Goal: Communication & Community: Share content

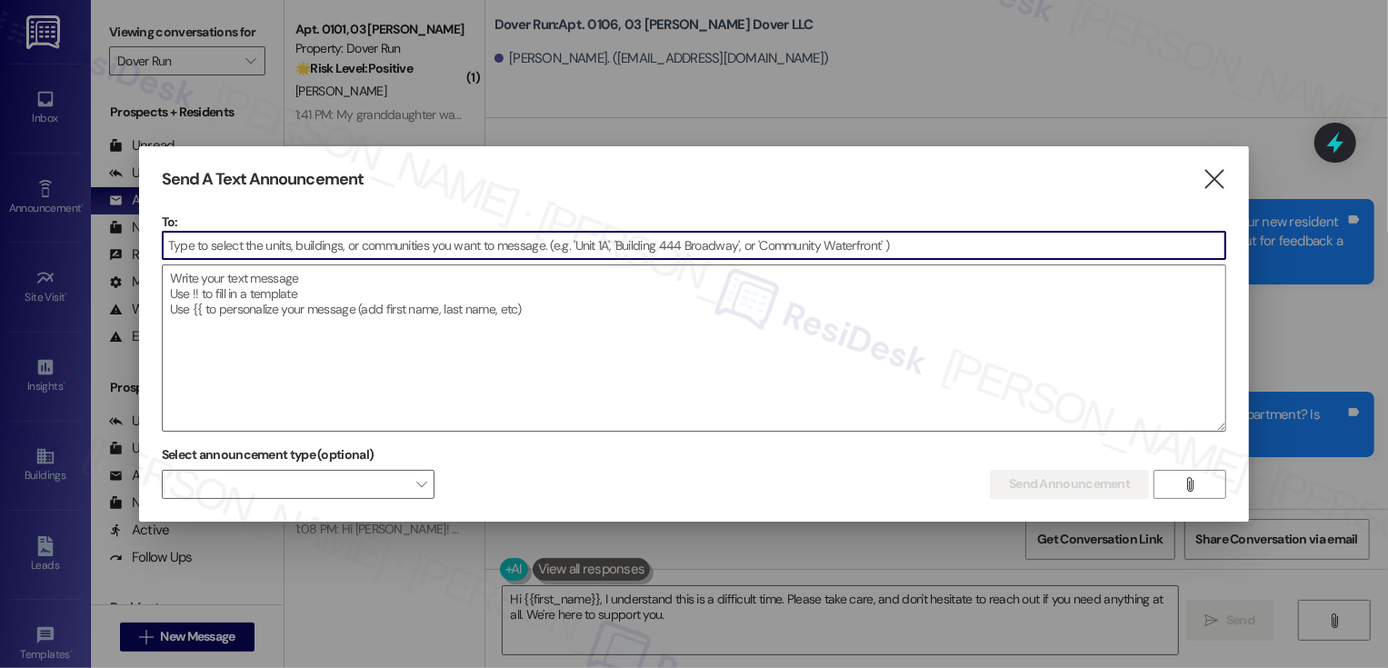
scroll to position [15810, 0]
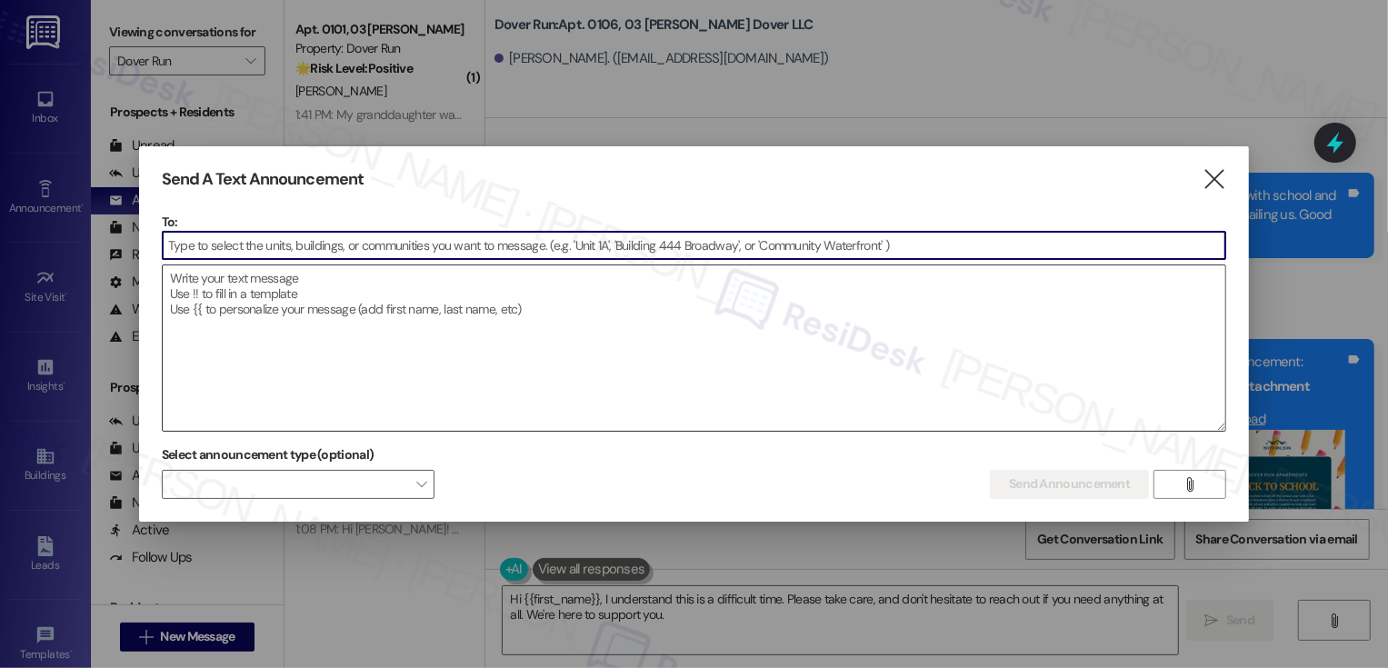
click at [341, 315] on textarea at bounding box center [695, 347] width 1064 height 165
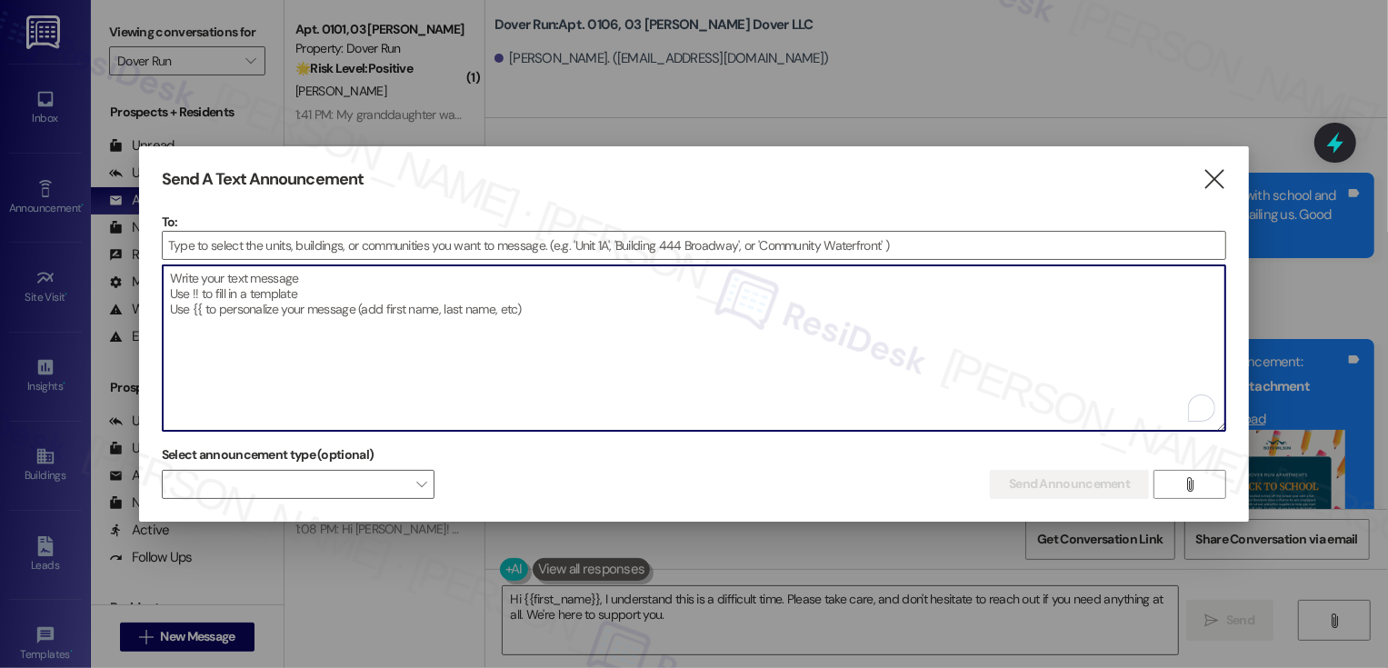
paste textarea "Hi {{first_name}}! Reminder! Join us for a make-your-own Sundae Bar [DATE][DATE…"
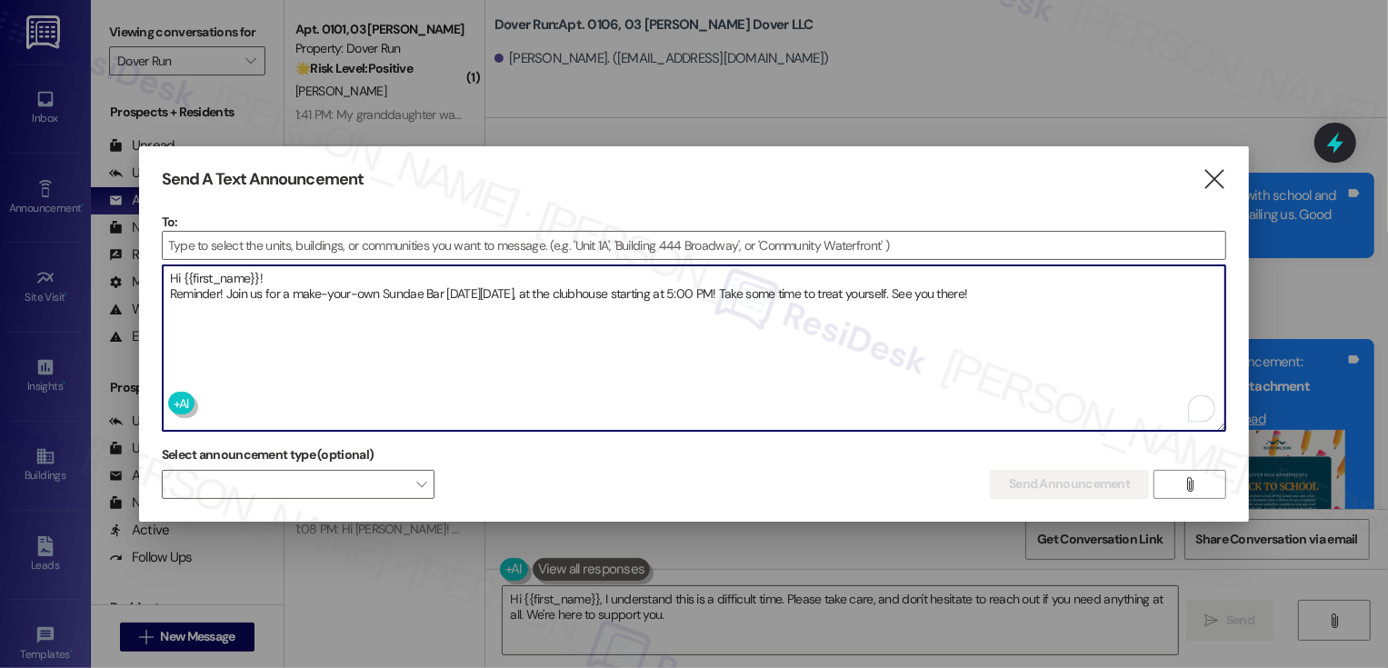
click at [173, 294] on textarea "Hi {{first_name}}! Reminder! Join us for a make-your-own Sundae Bar [DATE][DATE…" at bounding box center [695, 347] width 1064 height 165
type textarea "Hi {{first_name}}! Reminder! Join us for a make-your-own Sundae Bar [DATE][DATE…"
click at [453, 248] on input at bounding box center [695, 245] width 1064 height 27
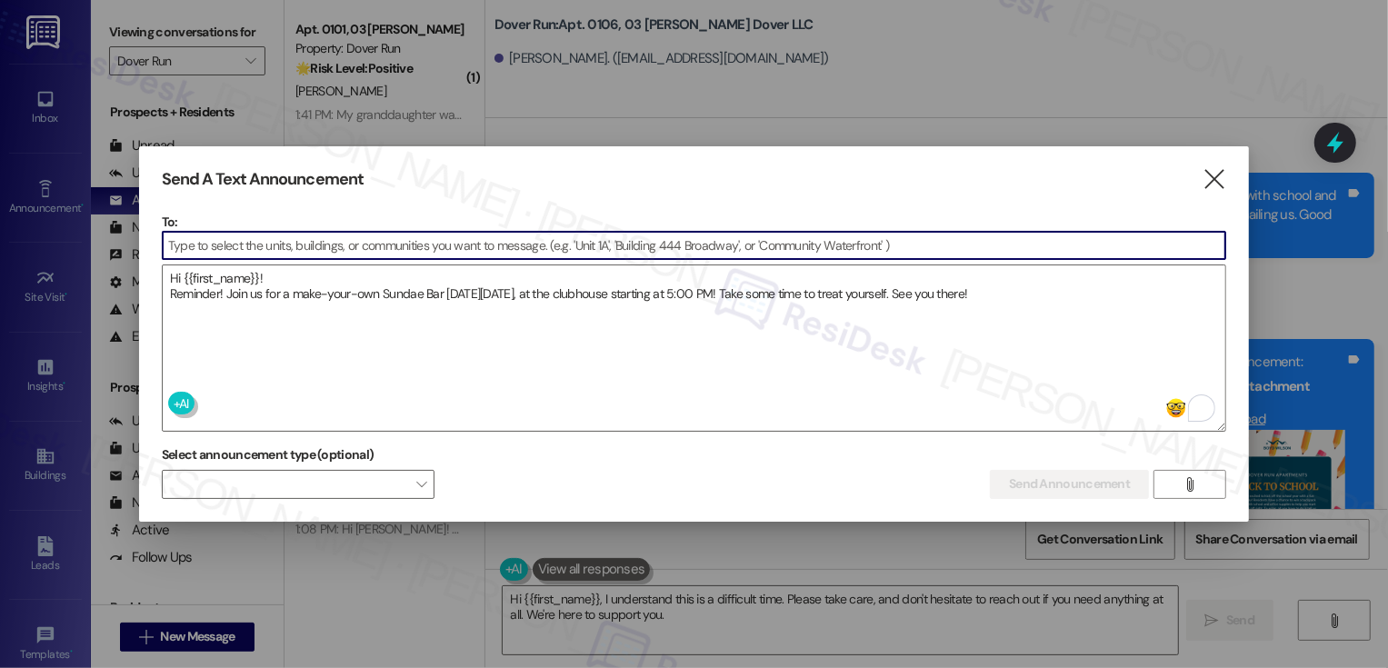
click at [385, 250] on input at bounding box center [695, 245] width 1064 height 27
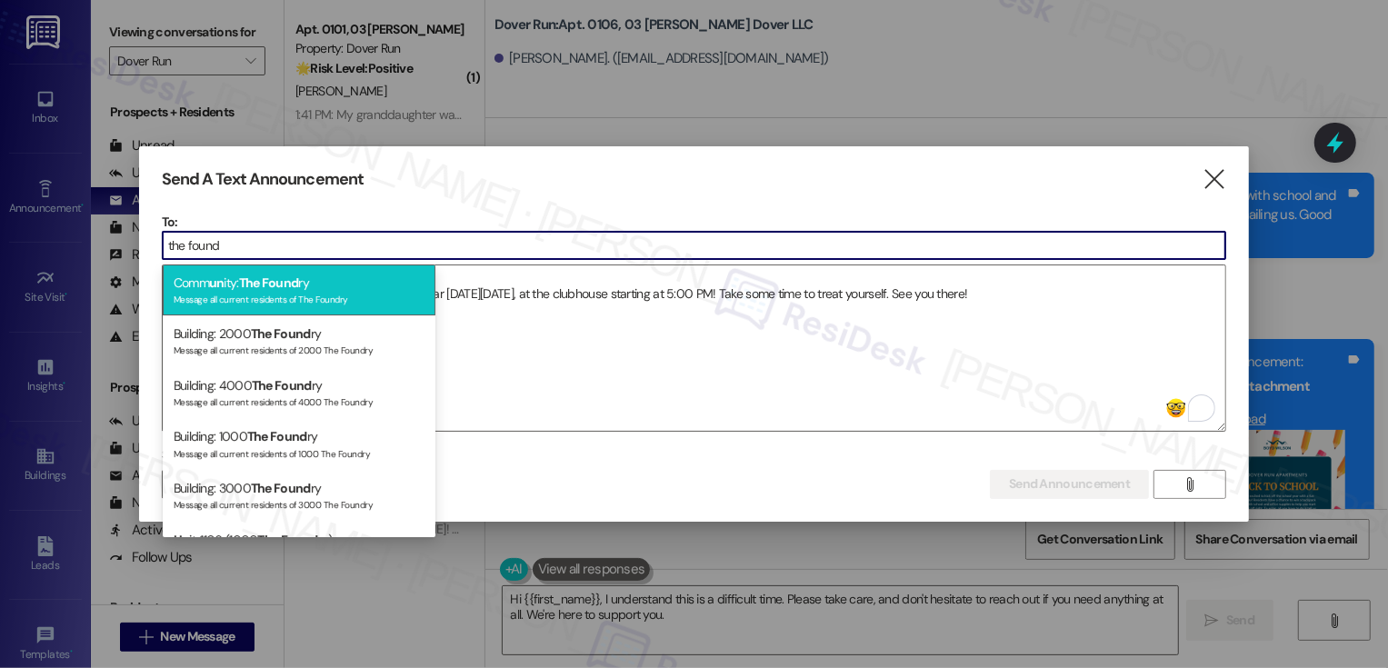
type input "the found"
click at [378, 285] on div "Comm un ity: The Found ry Message all current residents of The Foundry" at bounding box center [299, 291] width 273 height 52
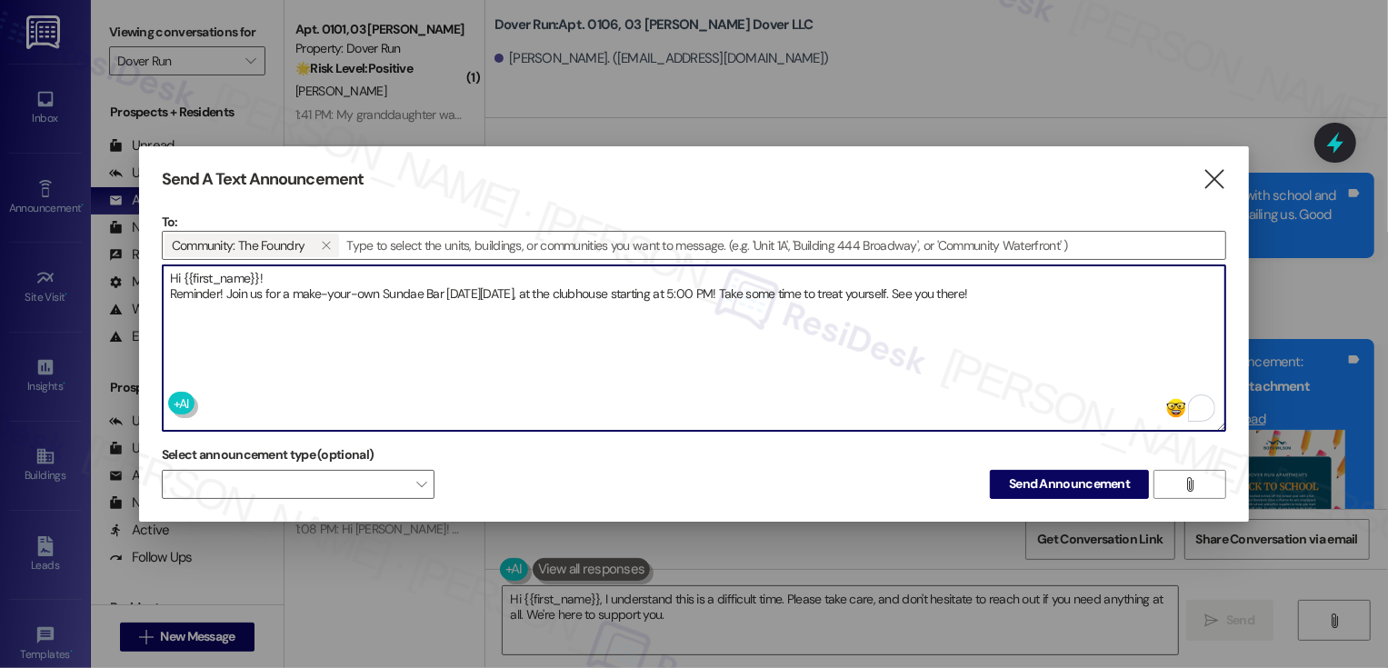
click at [459, 369] on textarea "Hi {{first_name}}! Reminder! Join us for a make-your-own Sundae Bar [DATE][DATE…" at bounding box center [695, 347] width 1064 height 165
click at [1033, 481] on span "Send Announcement" at bounding box center [1069, 484] width 121 height 19
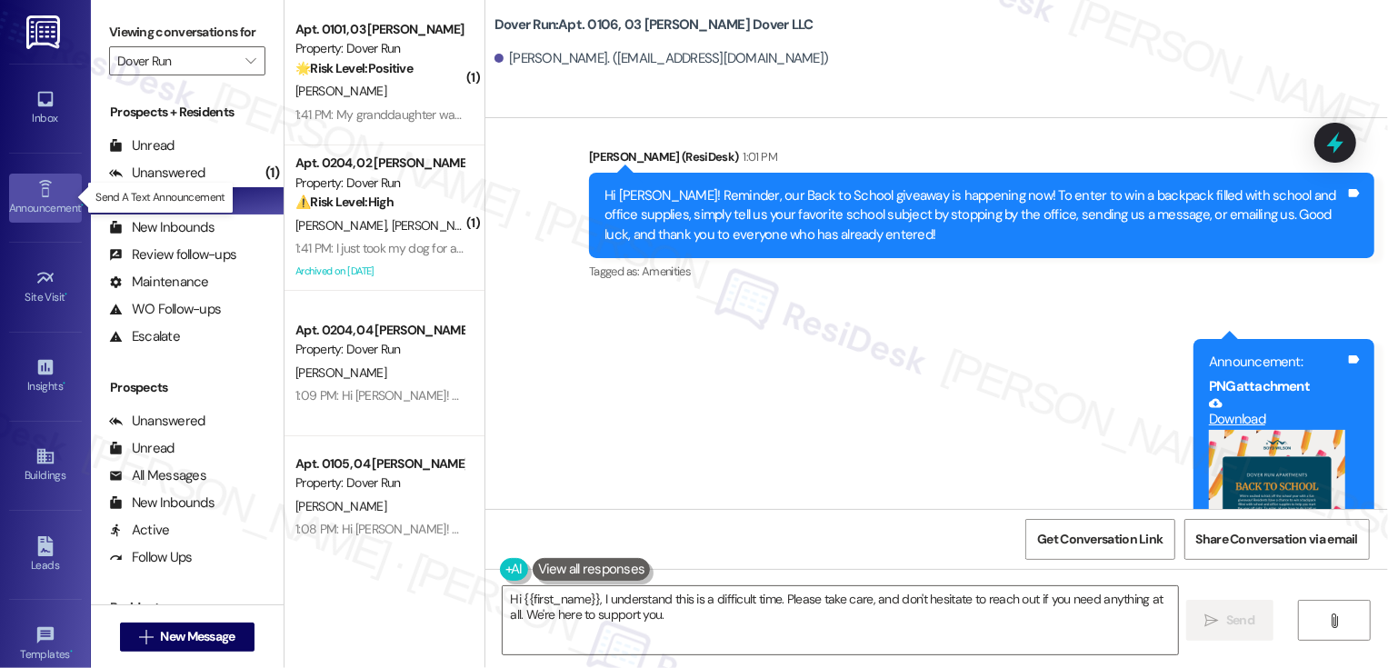
click at [54, 195] on link "Announcement •" at bounding box center [45, 198] width 73 height 49
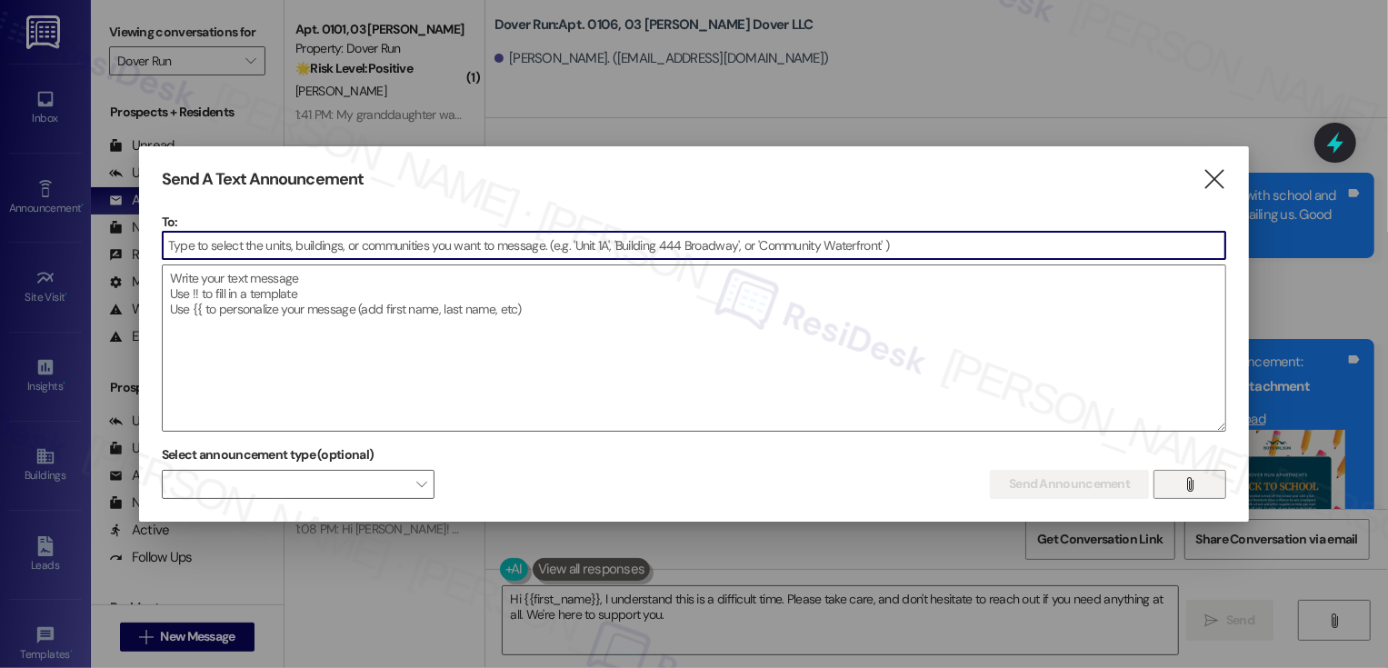
click at [1187, 479] on icon "" at bounding box center [1191, 484] width 14 height 15
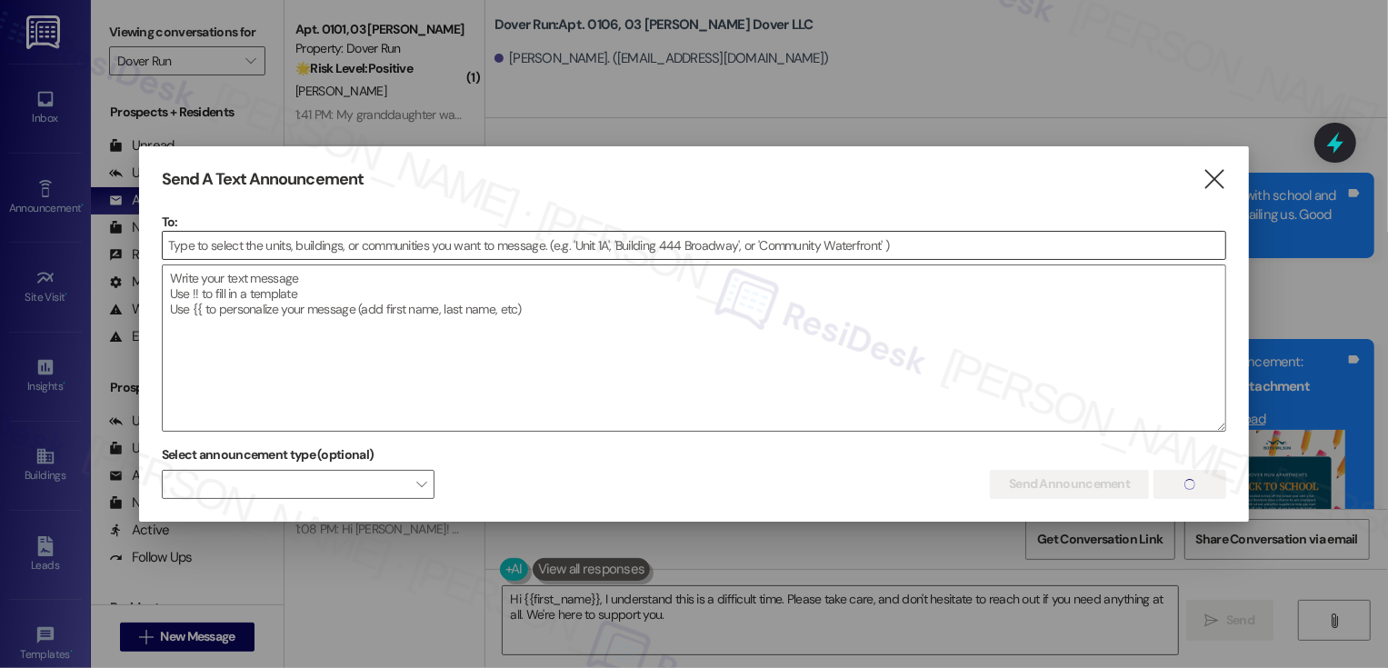
click at [556, 245] on input at bounding box center [695, 245] width 1064 height 27
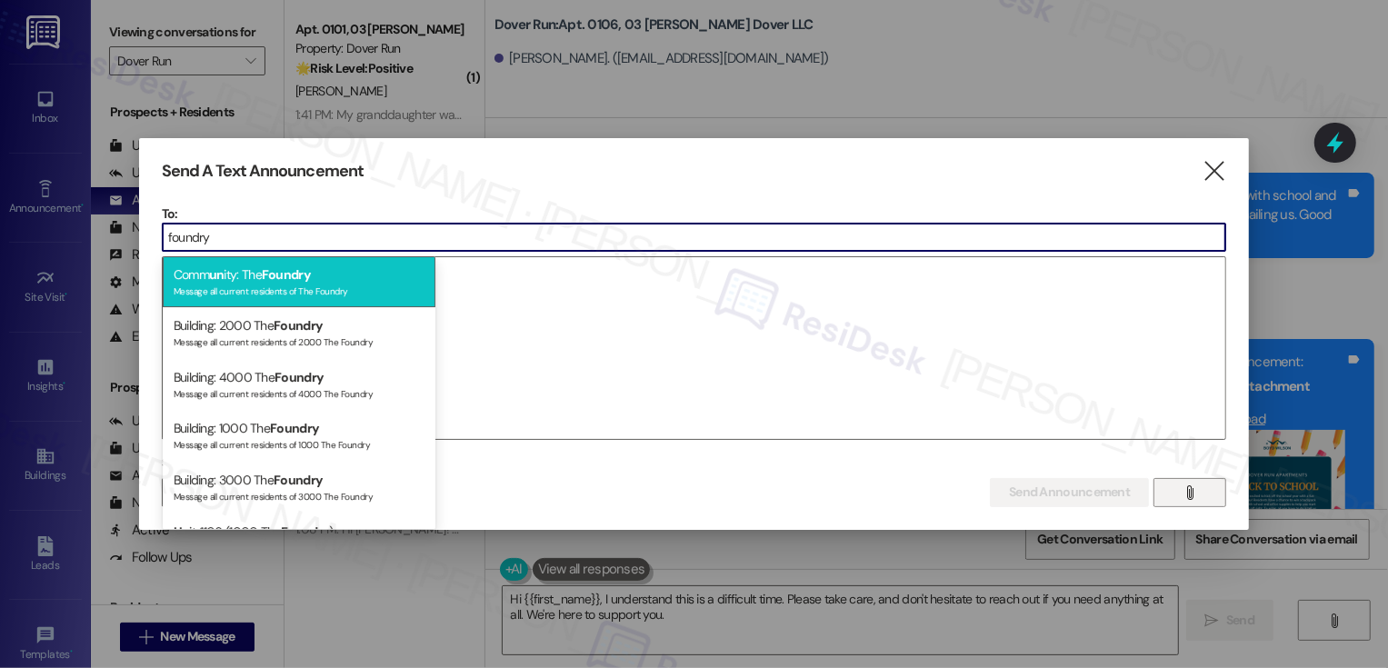
type input "foundry"
click at [357, 267] on div "Comm un ity: The Foundry Message all current residents of The Foundry" at bounding box center [299, 282] width 273 height 52
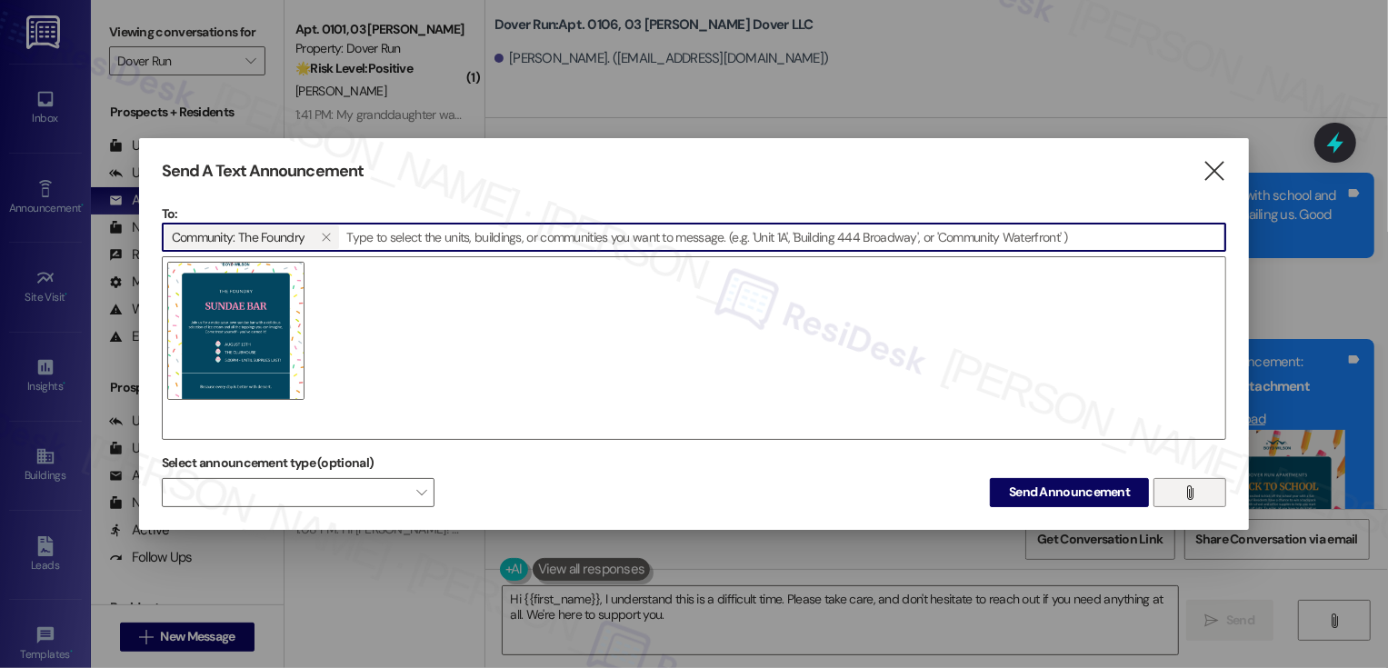
click at [463, 300] on div at bounding box center [694, 348] width 1065 height 184
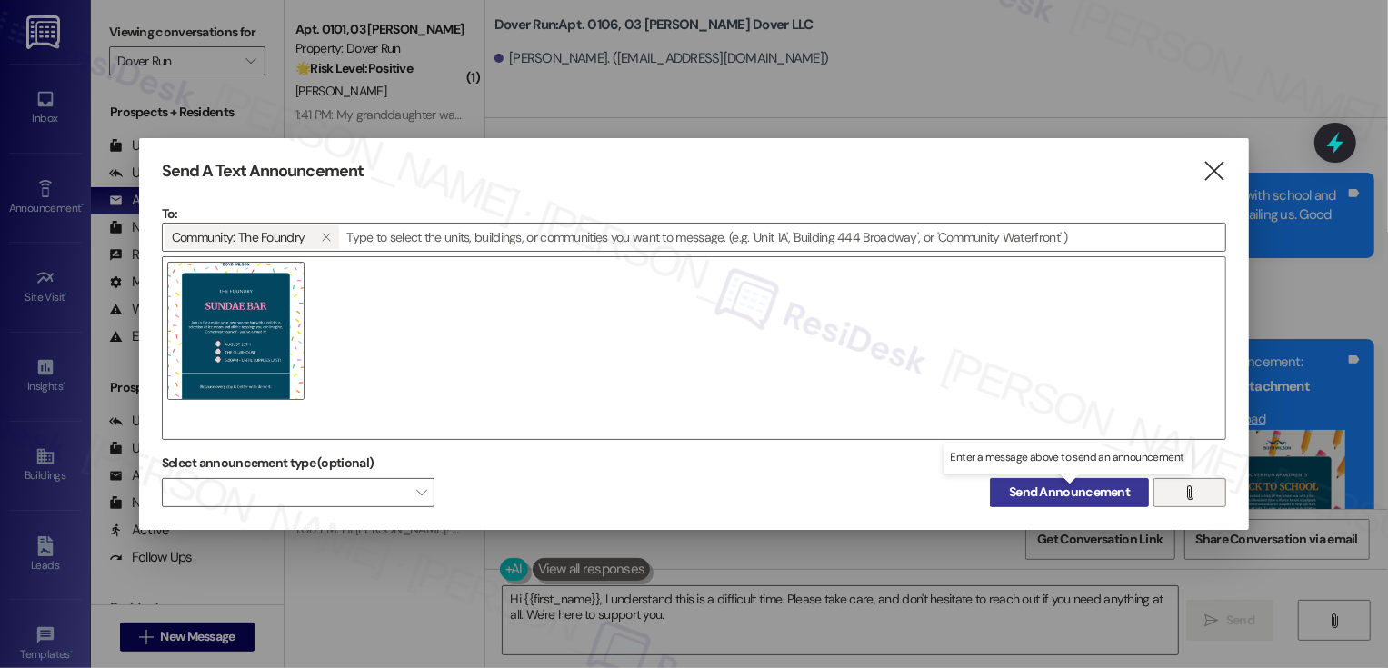
click at [1043, 489] on span "Send Announcement" at bounding box center [1069, 492] width 121 height 19
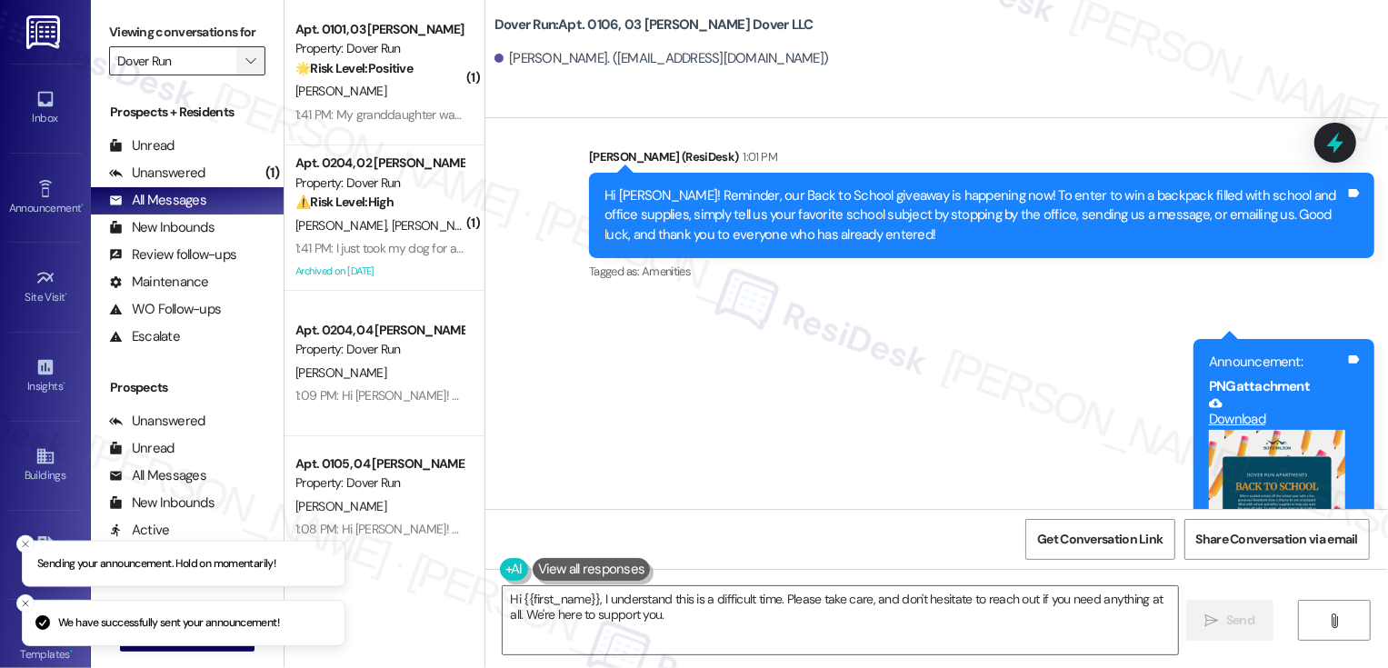
click at [245, 72] on span "" at bounding box center [250, 60] width 17 height 29
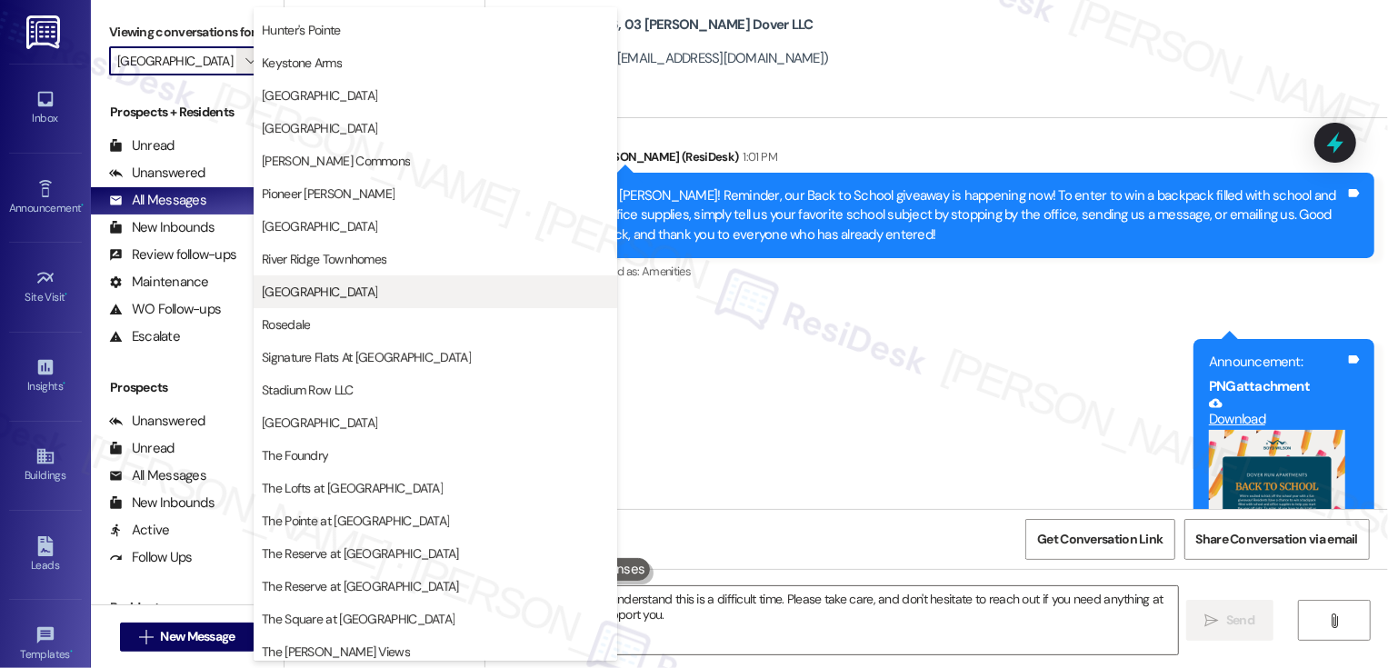
scroll to position [222, 0]
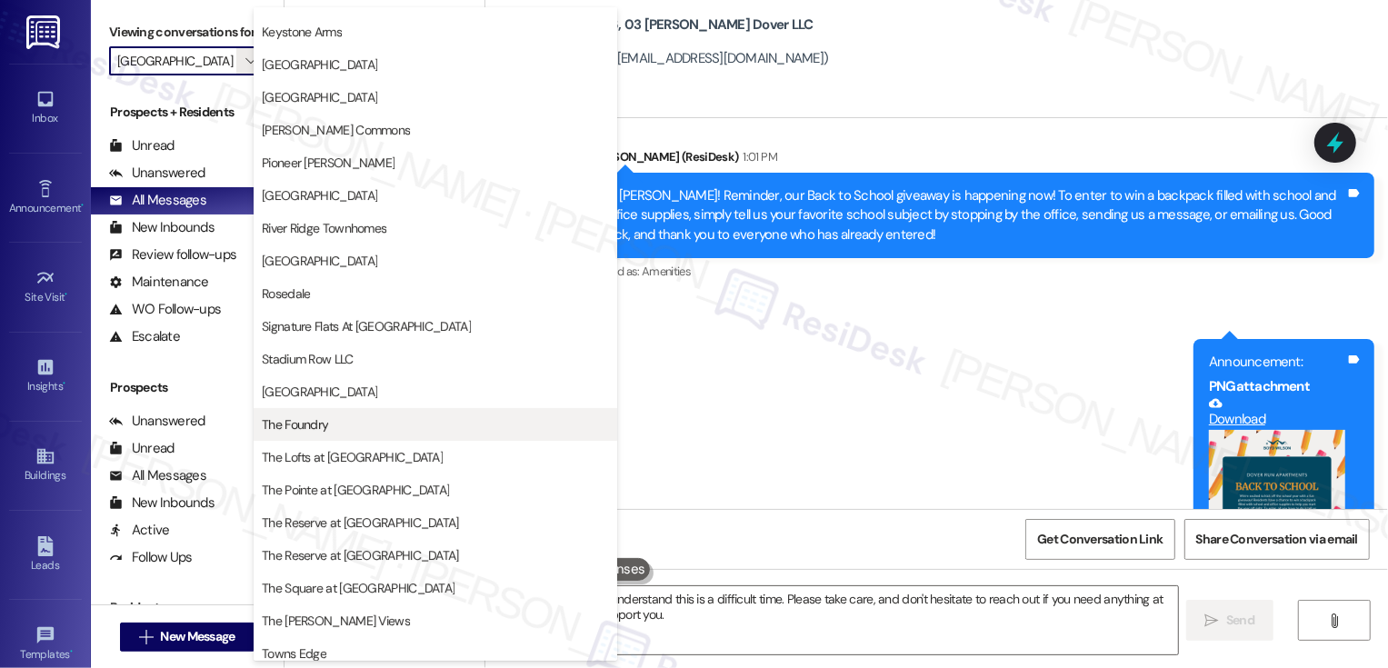
click at [318, 430] on span "The Foundry" at bounding box center [295, 424] width 66 height 18
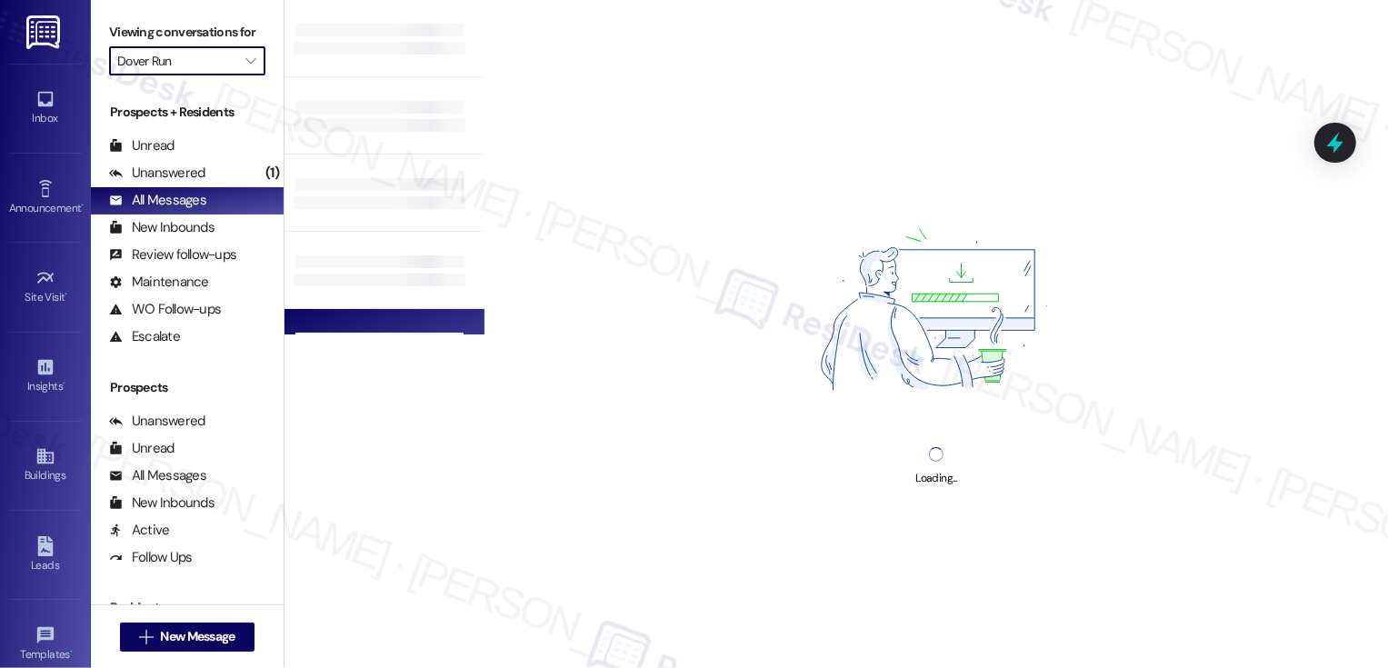
type input "The Foundry"
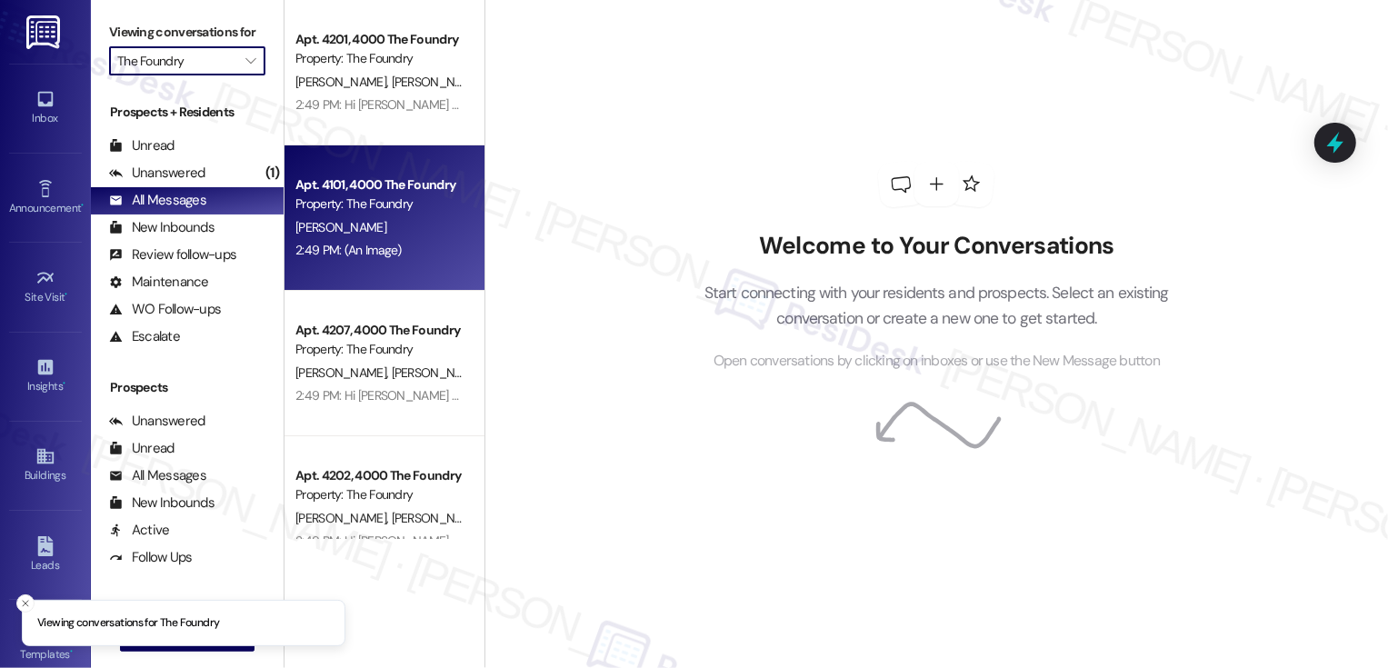
click at [368, 213] on div "Property: The Foundry" at bounding box center [379, 204] width 168 height 19
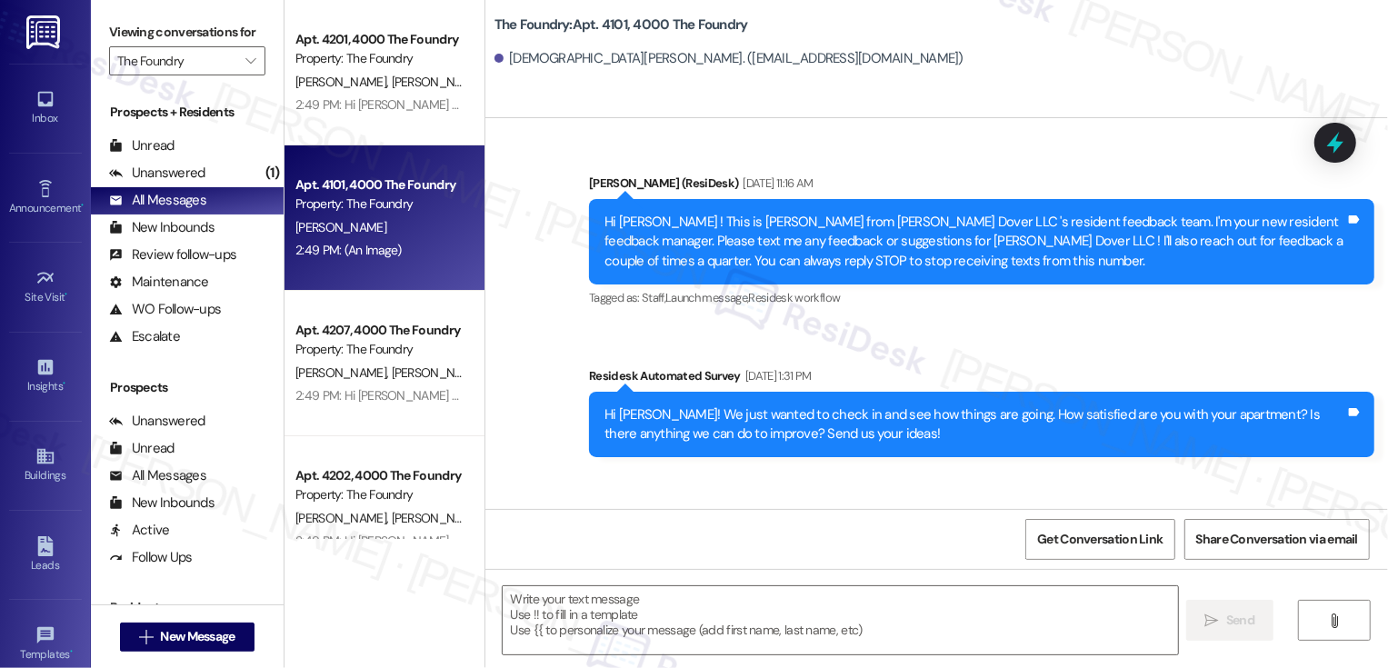
type textarea "Fetching suggested responses. Please feel free to read through the conversation…"
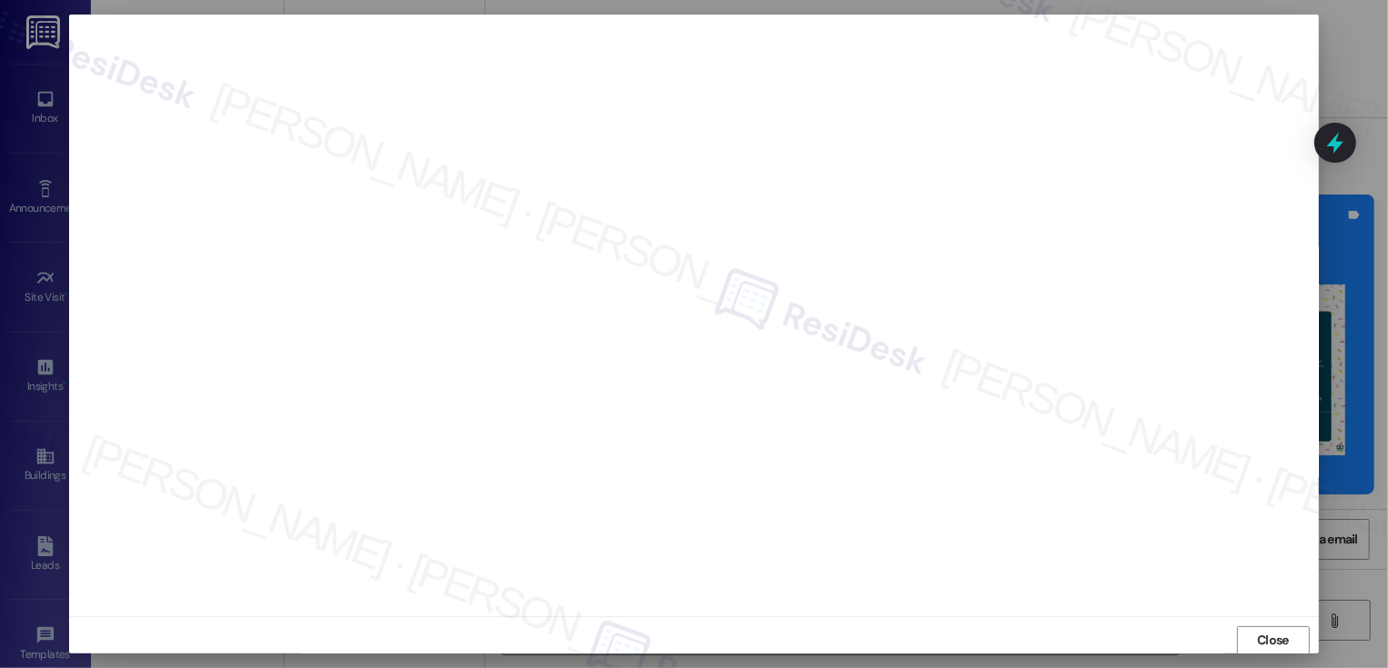
scroll to position [1, 0]
